Goal: Task Accomplishment & Management: Use online tool/utility

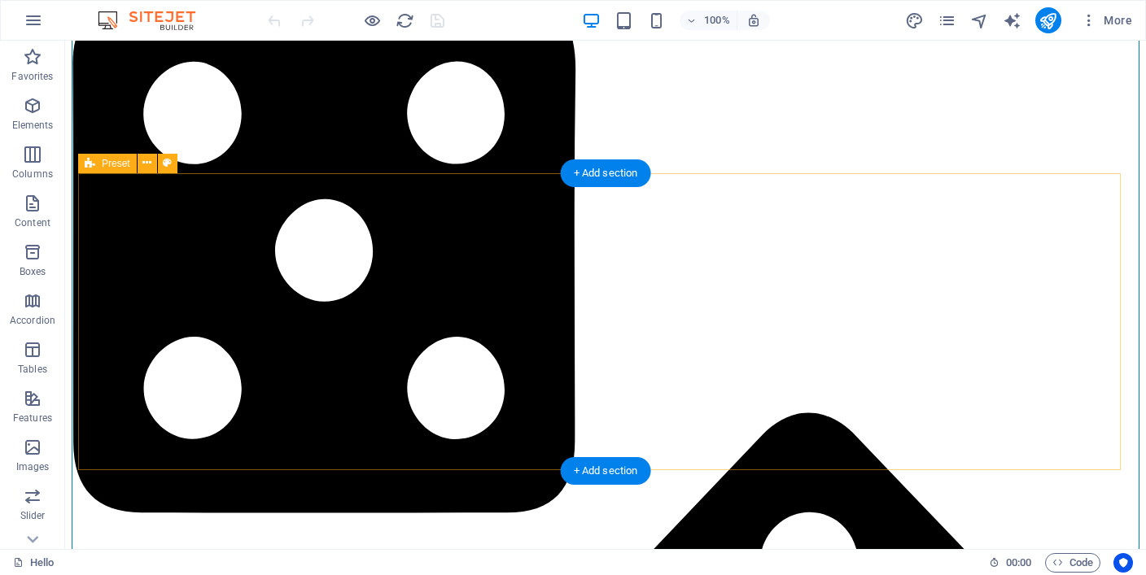
scroll to position [2675, 0]
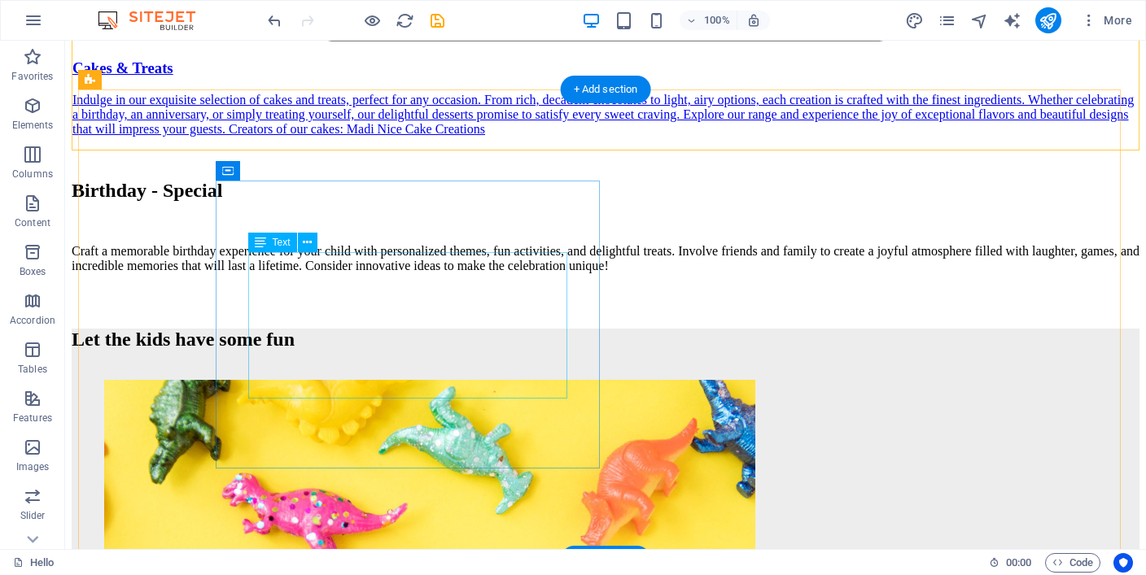
scroll to position [4791, 0]
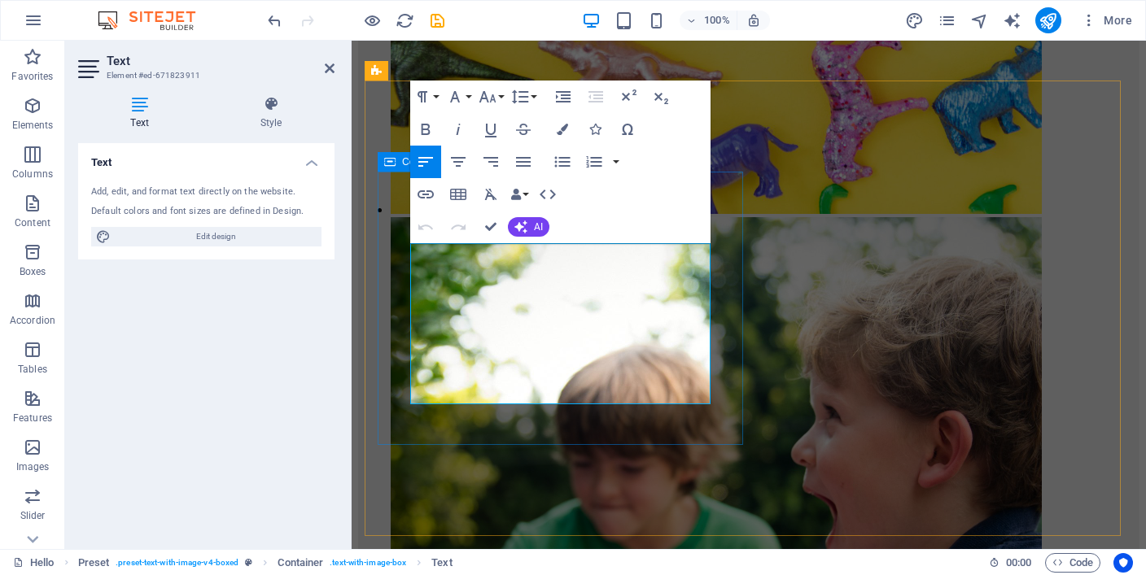
scroll to position [4806, 0]
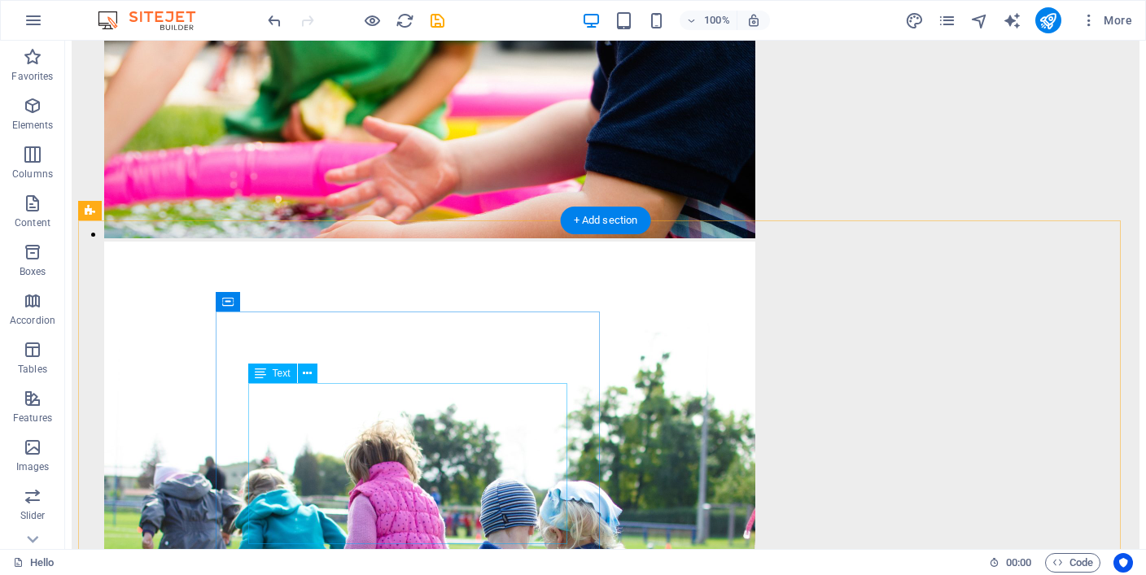
scroll to position [6256, 0]
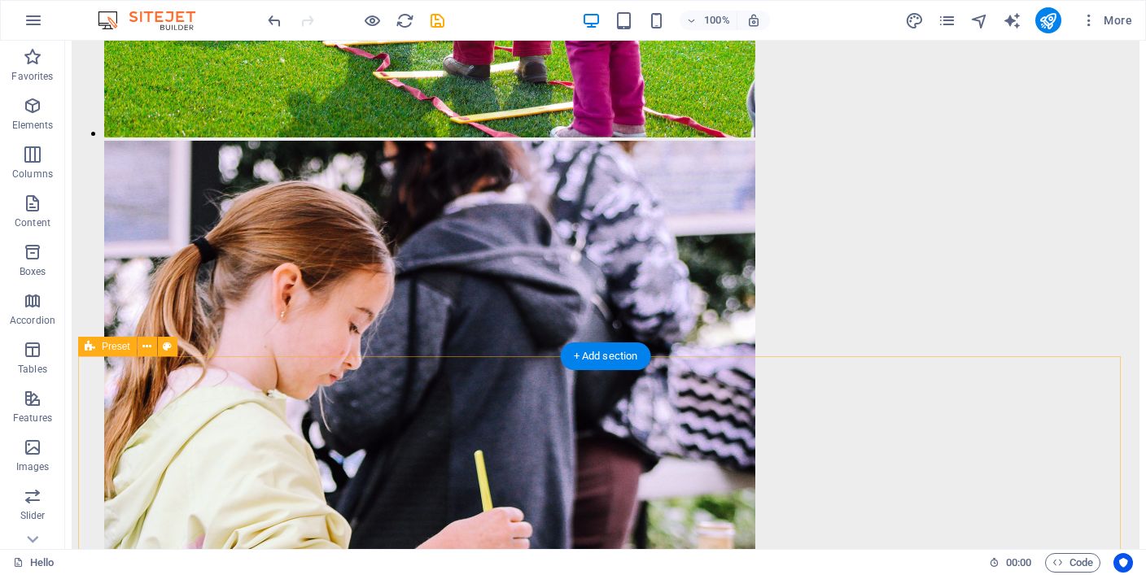
scroll to position [6811, 0]
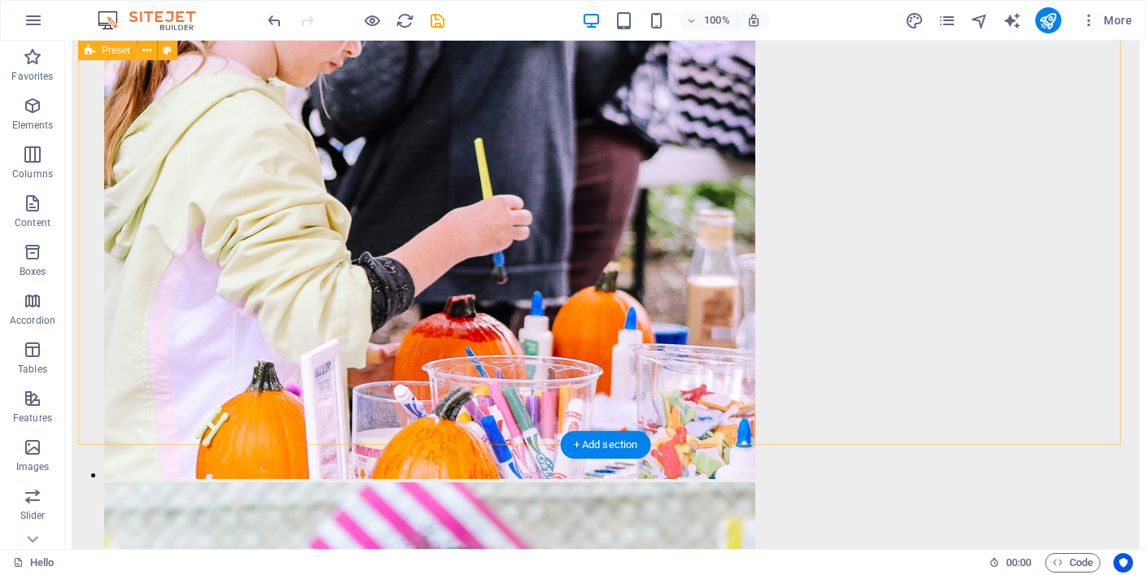
scroll to position [7218, 0]
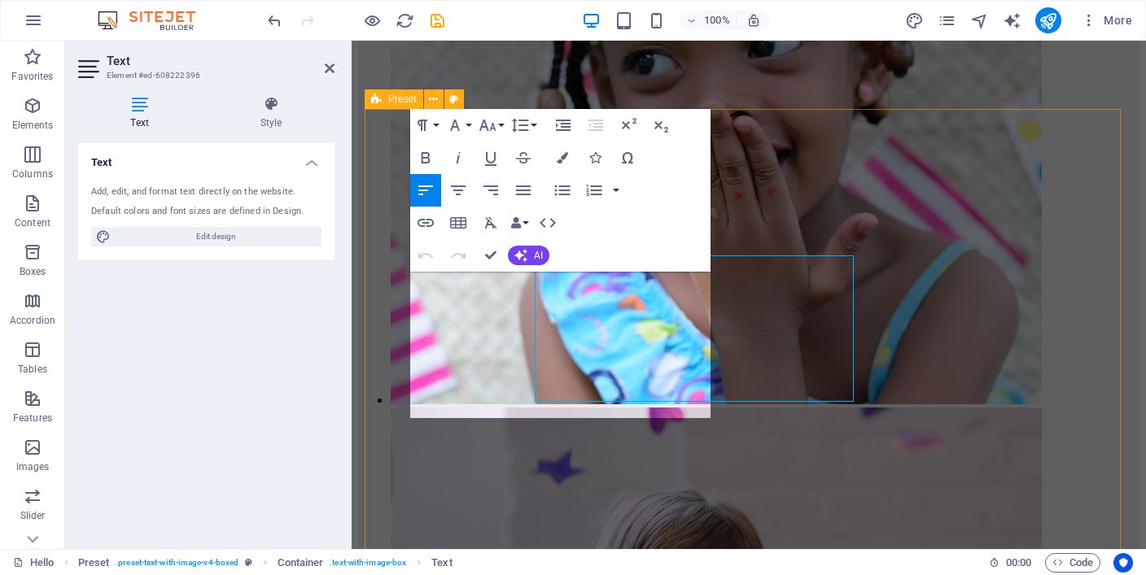
scroll to position [7219, 0]
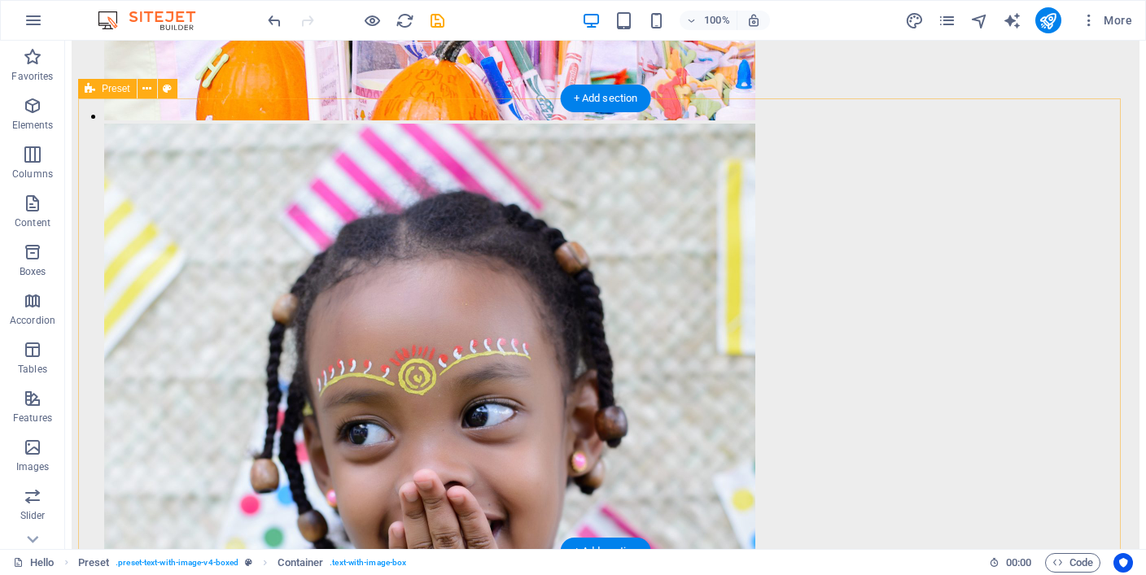
scroll to position [7691, 0]
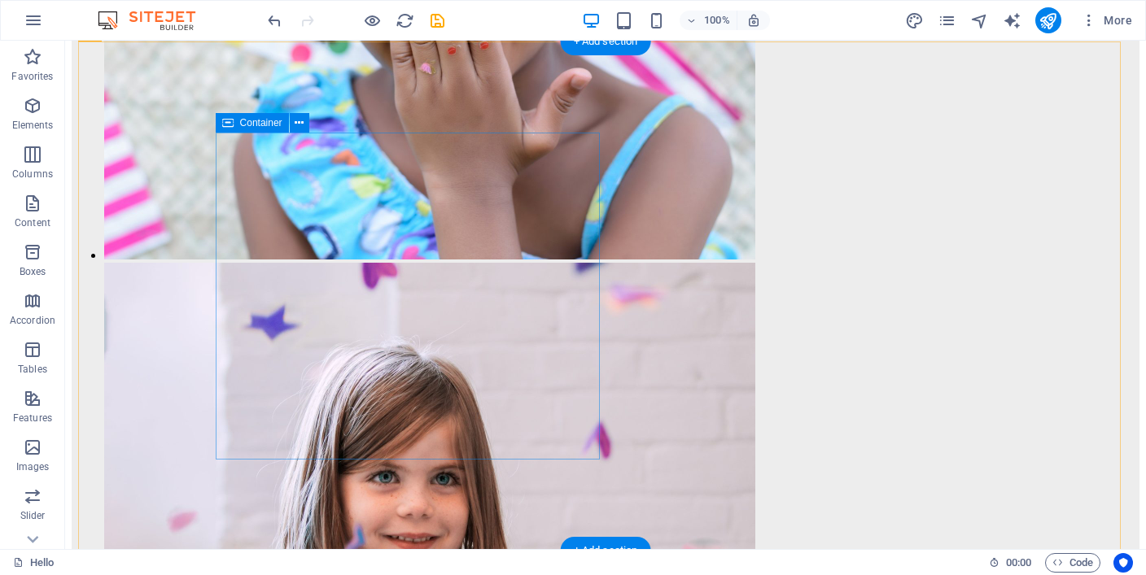
scroll to position [8194, 0]
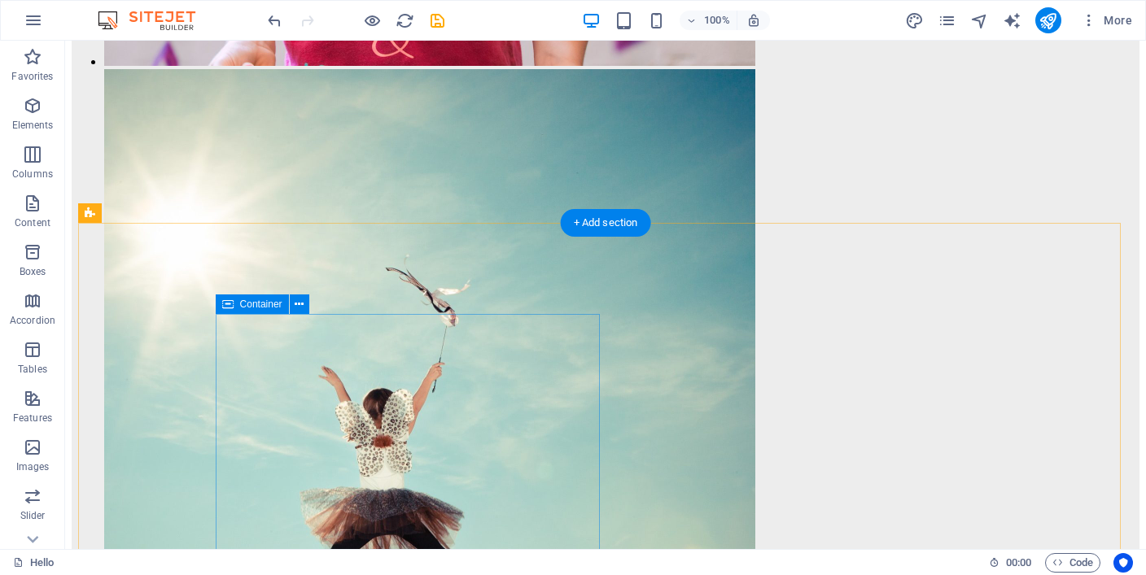
scroll to position [9090, 0]
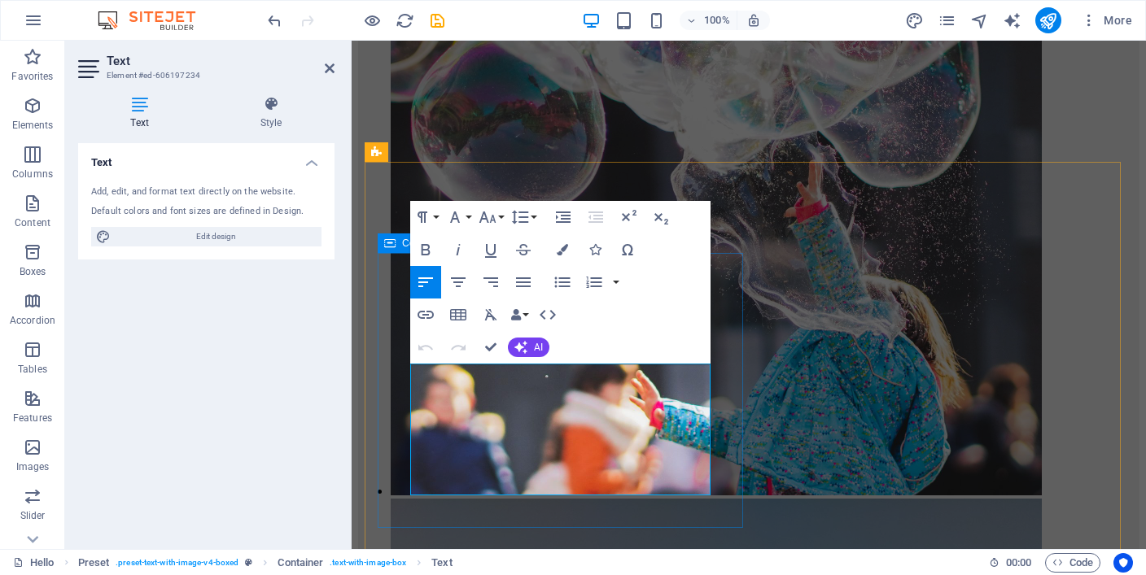
scroll to position [9076, 0]
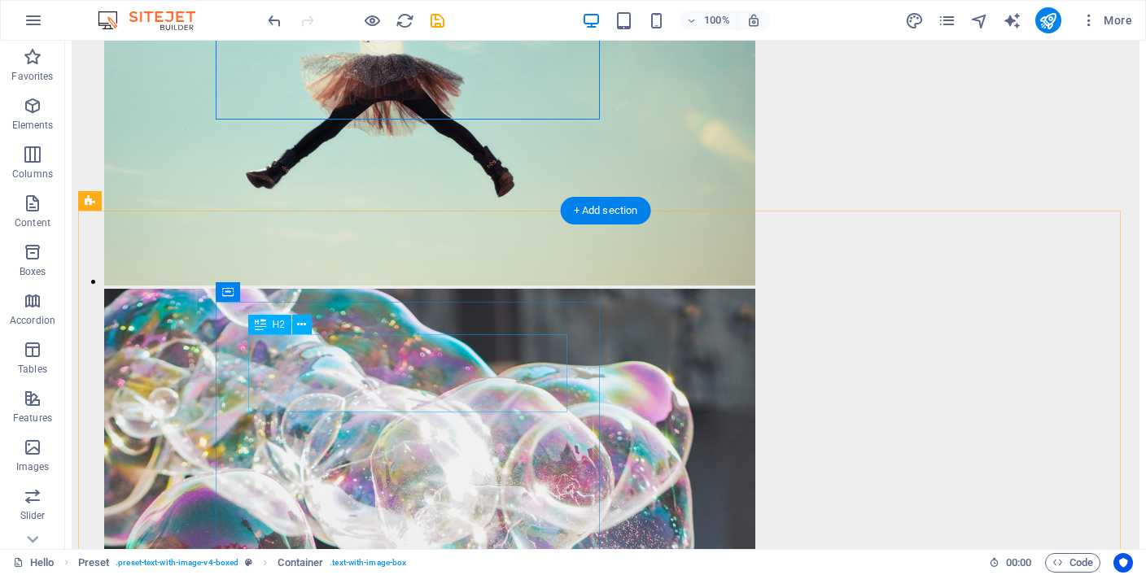
scroll to position [9524, 0]
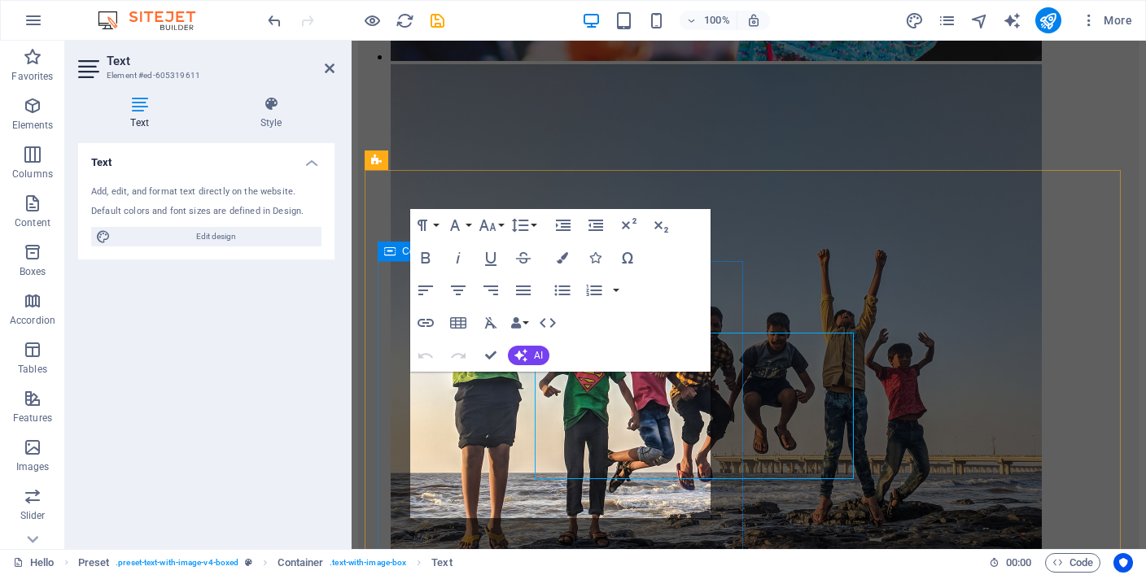
scroll to position [9525, 0]
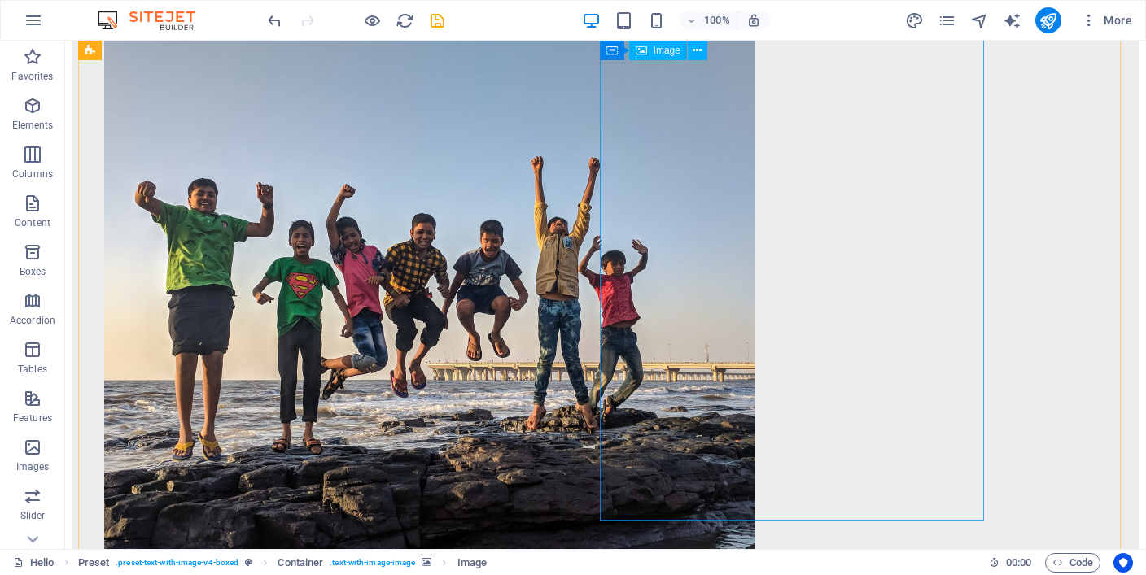
scroll to position [10381, 0]
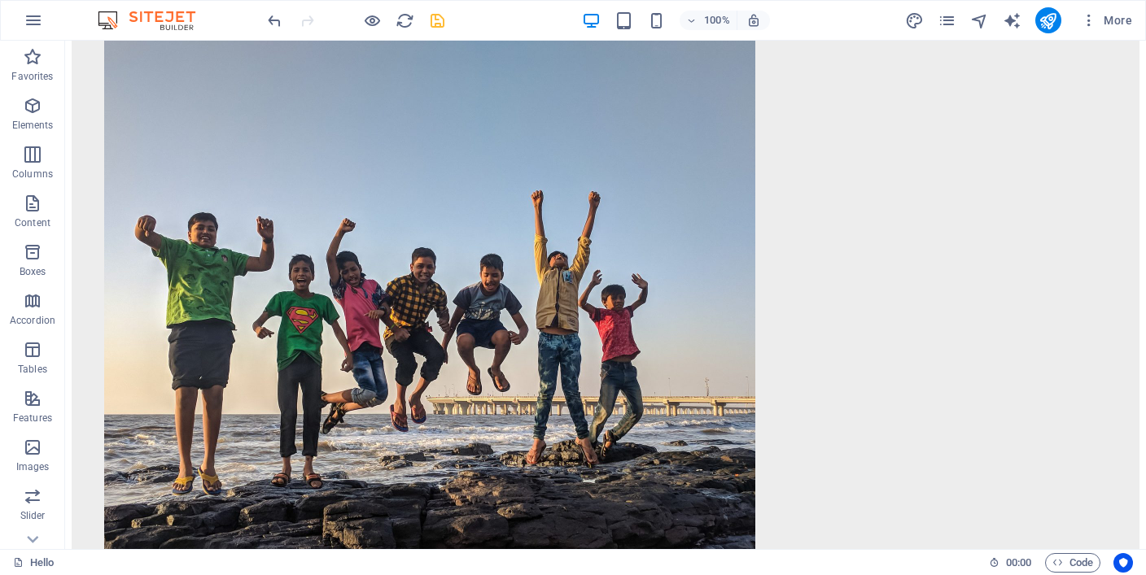
click at [435, 22] on icon "save" at bounding box center [437, 20] width 19 height 19
